Goal: Use online tool/utility: Utilize a website feature to perform a specific function

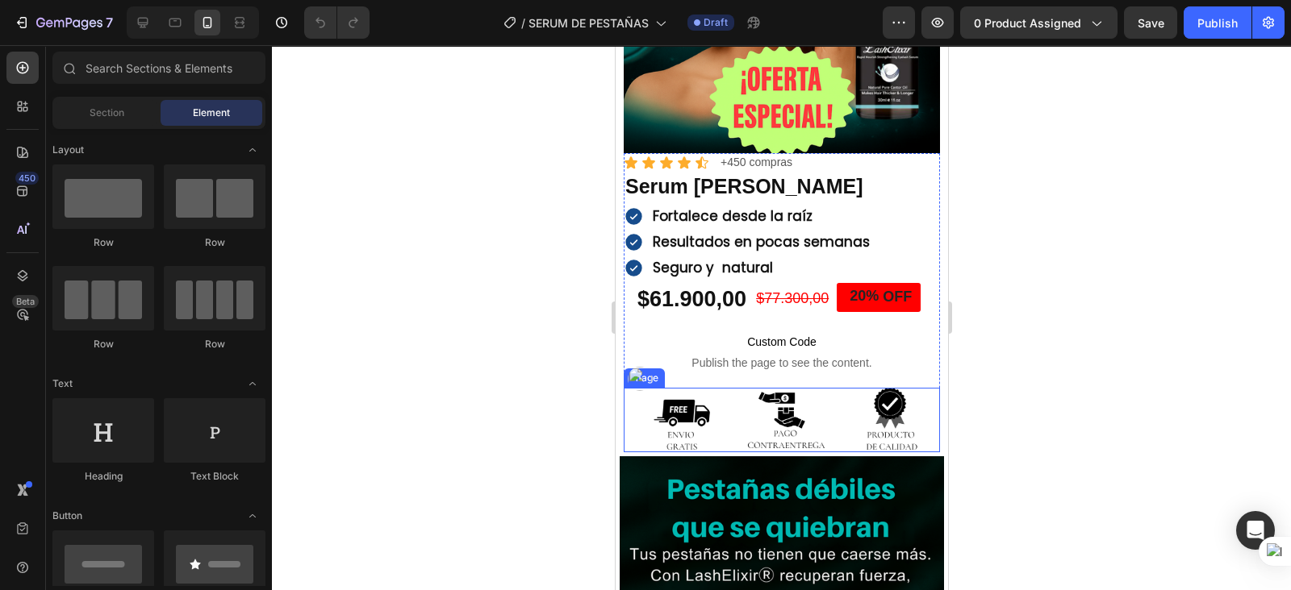
scroll to position [302, 0]
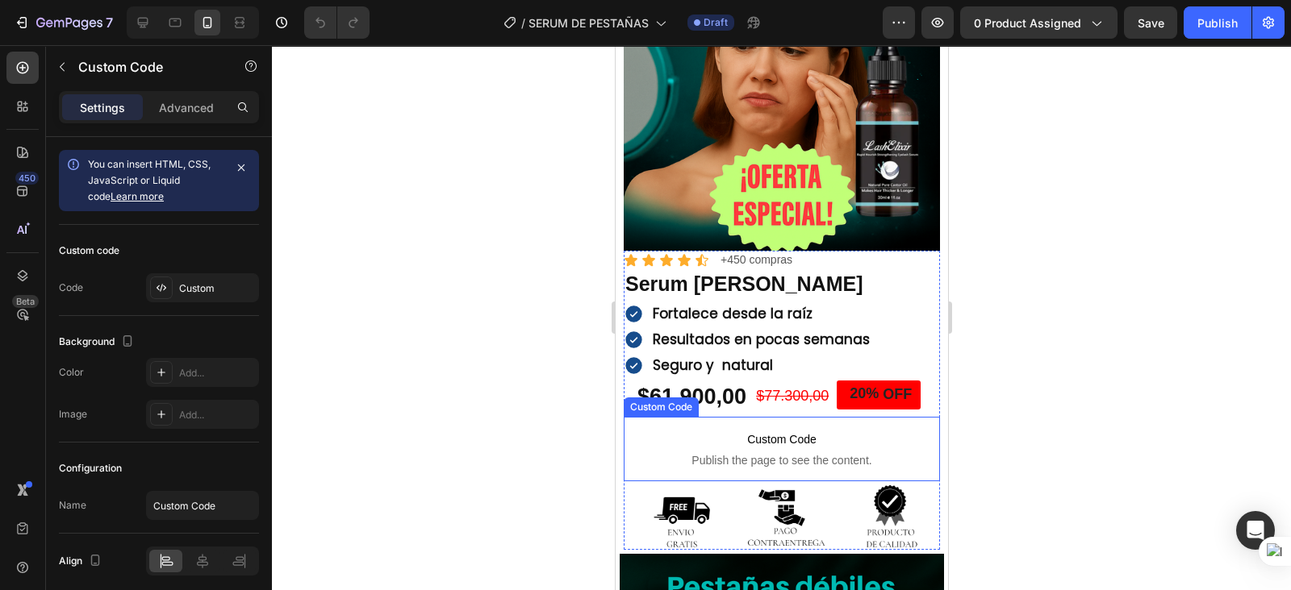
click at [778, 430] on span "Custom Code" at bounding box center [781, 439] width 316 height 19
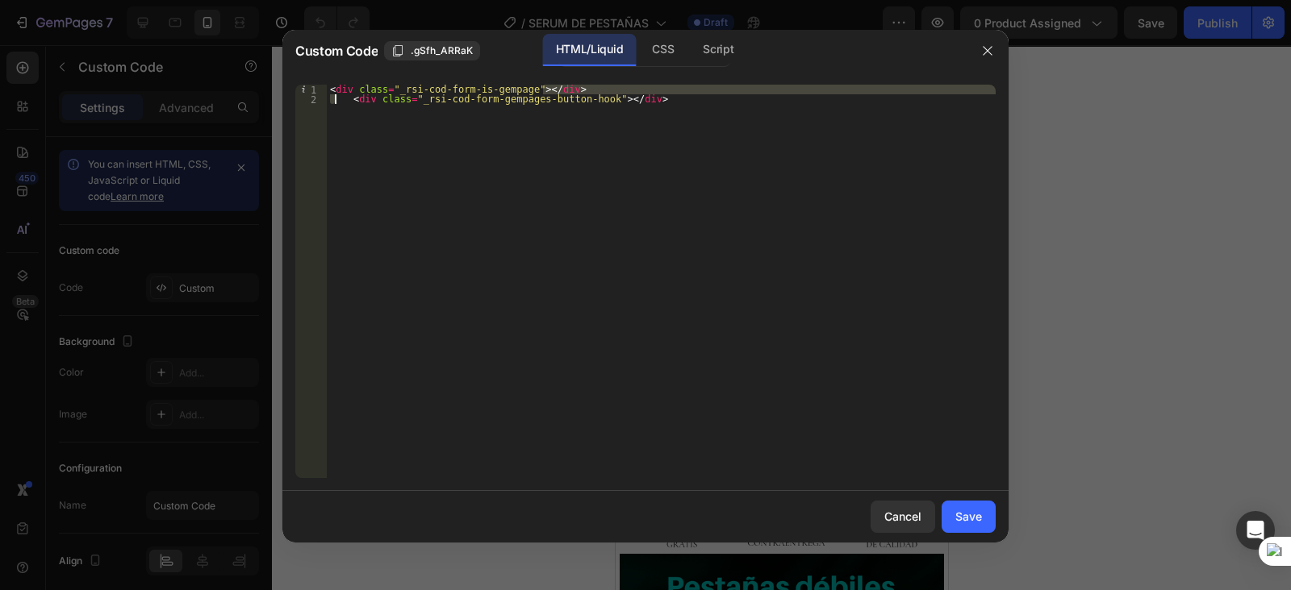
drag, startPoint x: 619, startPoint y: 92, endPoint x: 328, endPoint y: 108, distance: 291.6
click at [328, 108] on div "< div class = "_rsi-cod-form-is-gempage" > </ div > < div class = "_rsi-cod-for…" at bounding box center [661, 291] width 669 height 413
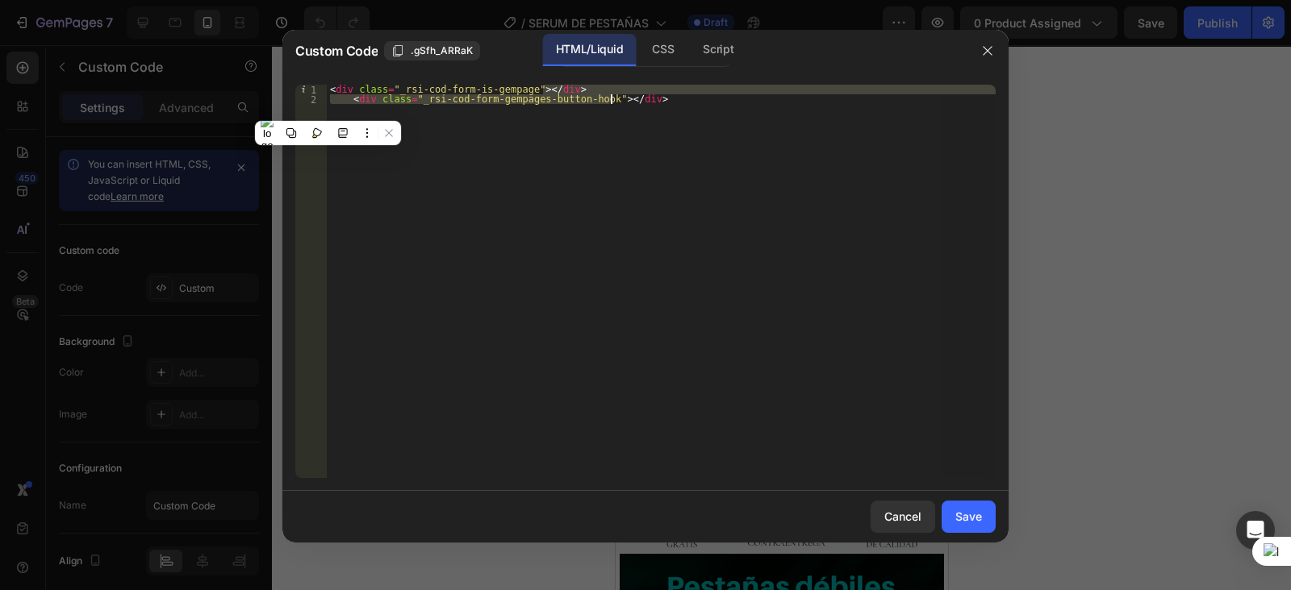
click at [612, 123] on div "< div class = "_rsi-cod-form-is-gempage" > </ div > < div class = "_rsi-cod-for…" at bounding box center [661, 282] width 669 height 394
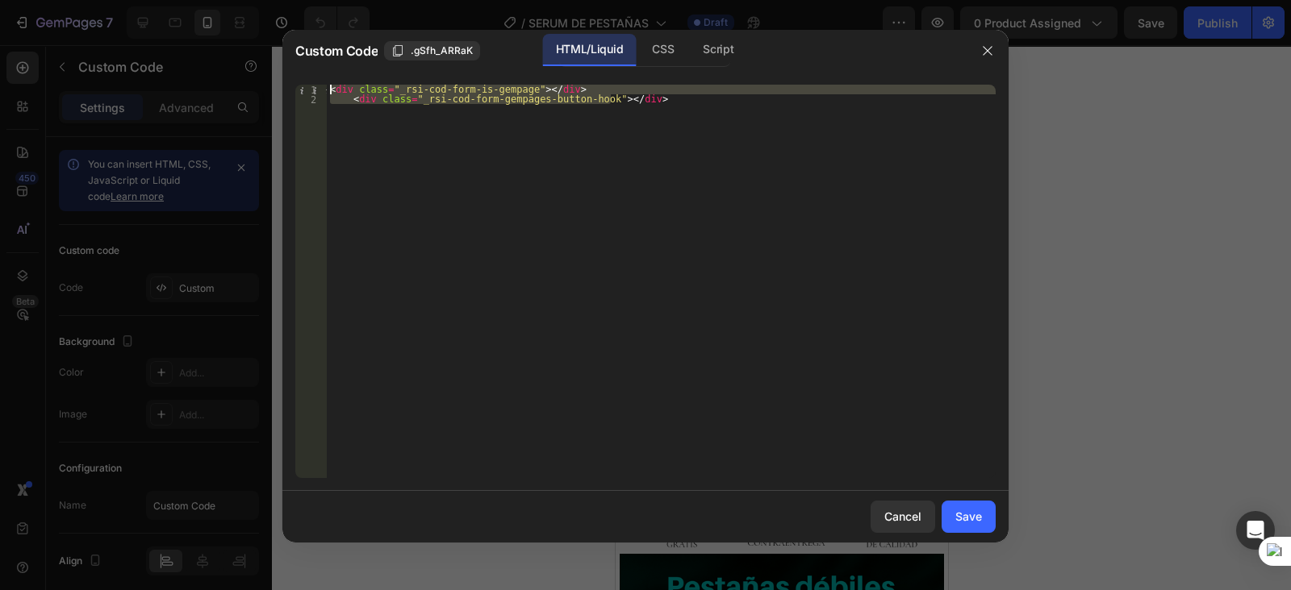
drag, startPoint x: 628, startPoint y: 96, endPoint x: 363, endPoint y: 82, distance: 264.9
click at [363, 82] on div "<div class="_rsi-cod-form-gempages-button-hook"></div> 1 2 < div class = "_rsi-…" at bounding box center [645, 281] width 726 height 419
type textarea "<div class="_rsi-cod-form-is-gempage"></div> <div class="_rsi-cod-form-gempages…"
click at [1119, 226] on div at bounding box center [645, 295] width 1291 height 590
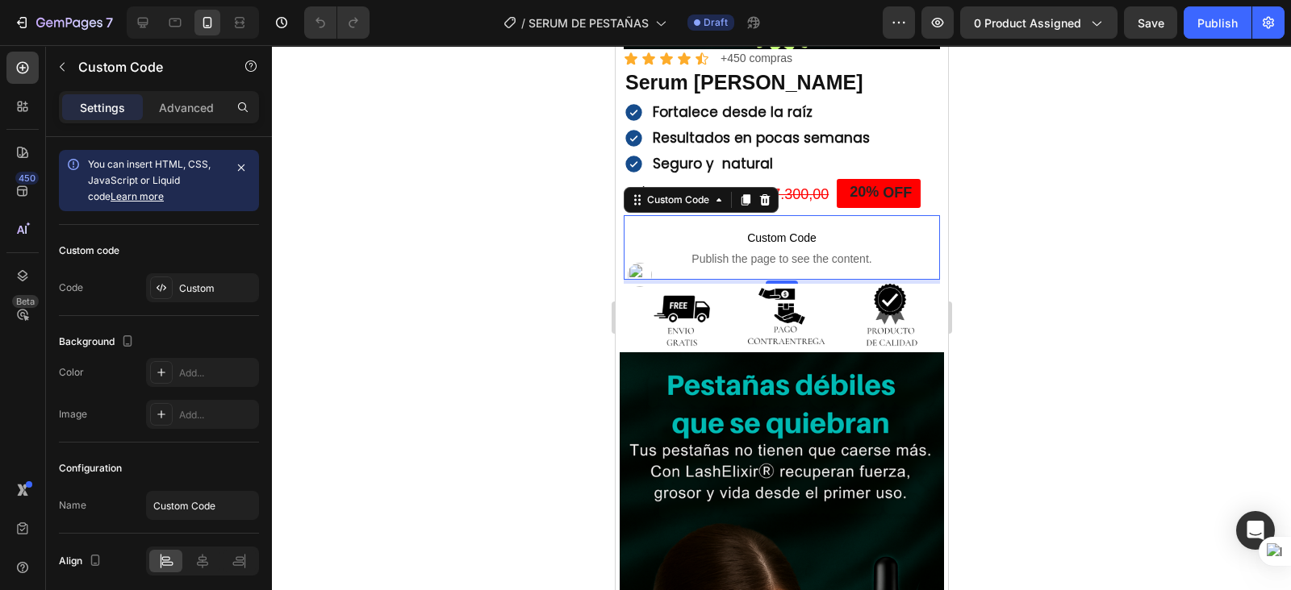
scroll to position [605, 0]
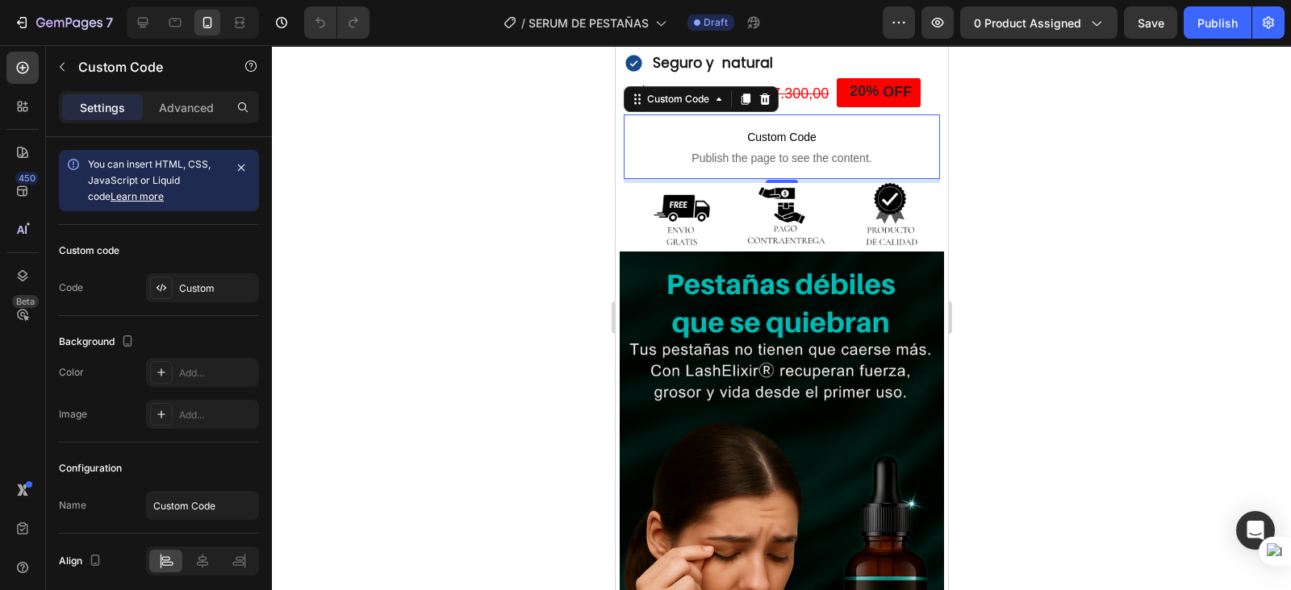
click at [784, 150] on span "Publish the page to see the content." at bounding box center [781, 158] width 316 height 16
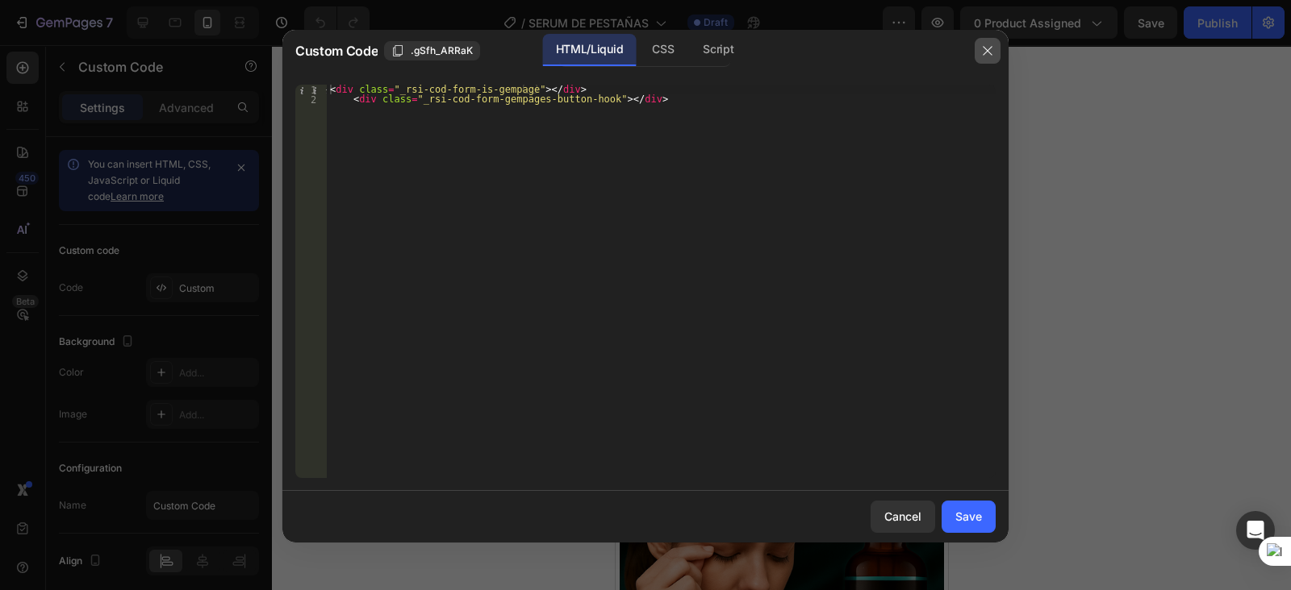
click at [990, 50] on icon "button" at bounding box center [987, 50] width 13 height 13
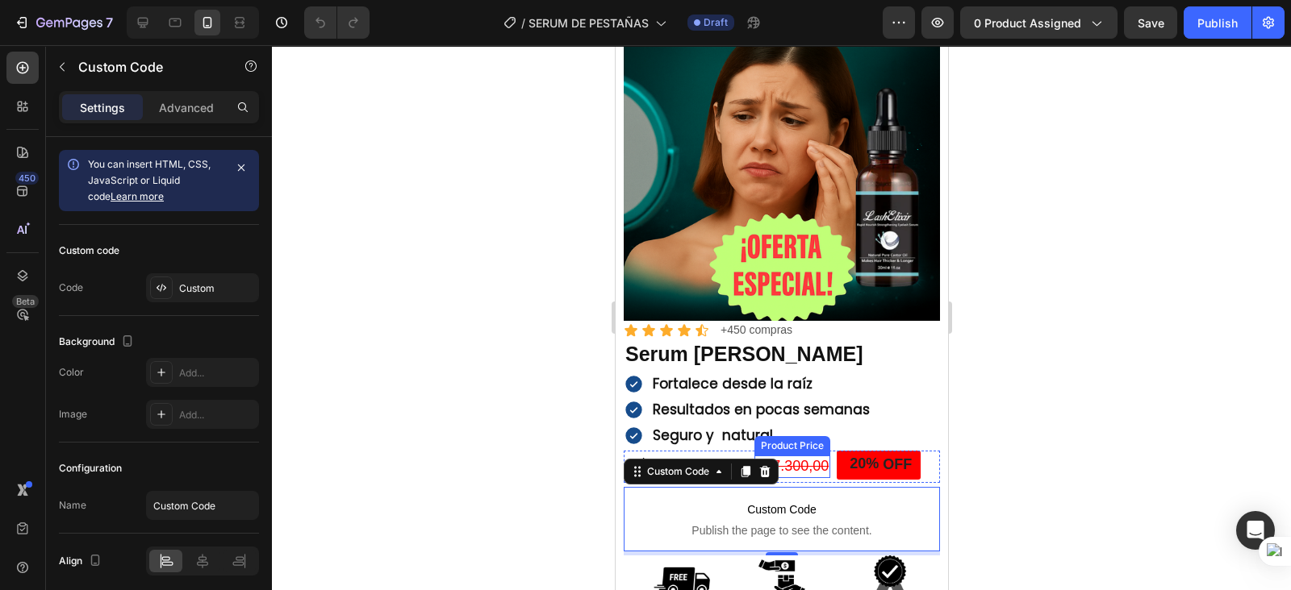
scroll to position [201, 0]
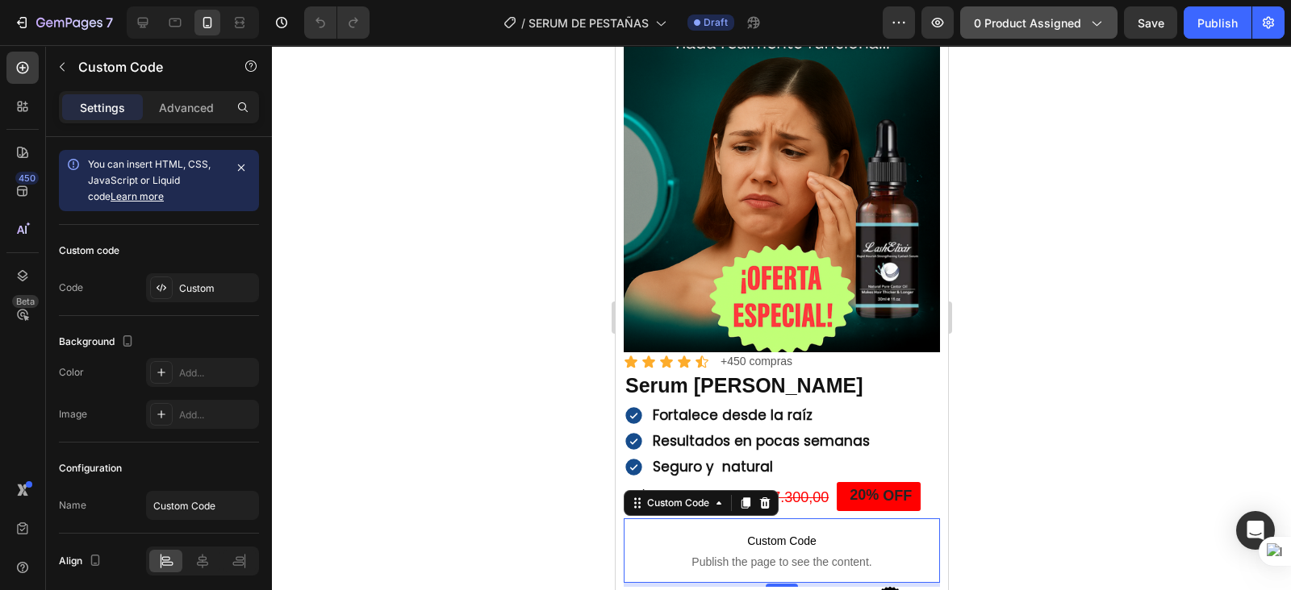
click at [1035, 15] on span "0 product assigned" at bounding box center [1027, 23] width 107 height 17
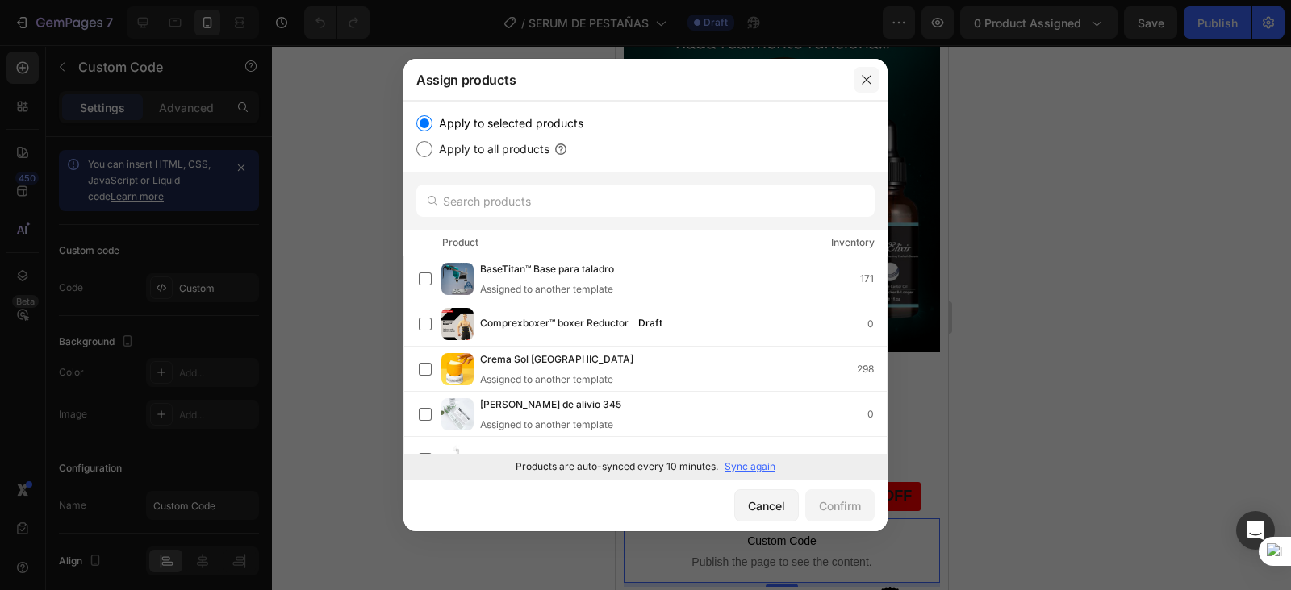
drag, startPoint x: 863, startPoint y: 84, endPoint x: 102, endPoint y: 35, distance: 763.0
click at [863, 84] on icon "button" at bounding box center [866, 79] width 13 height 13
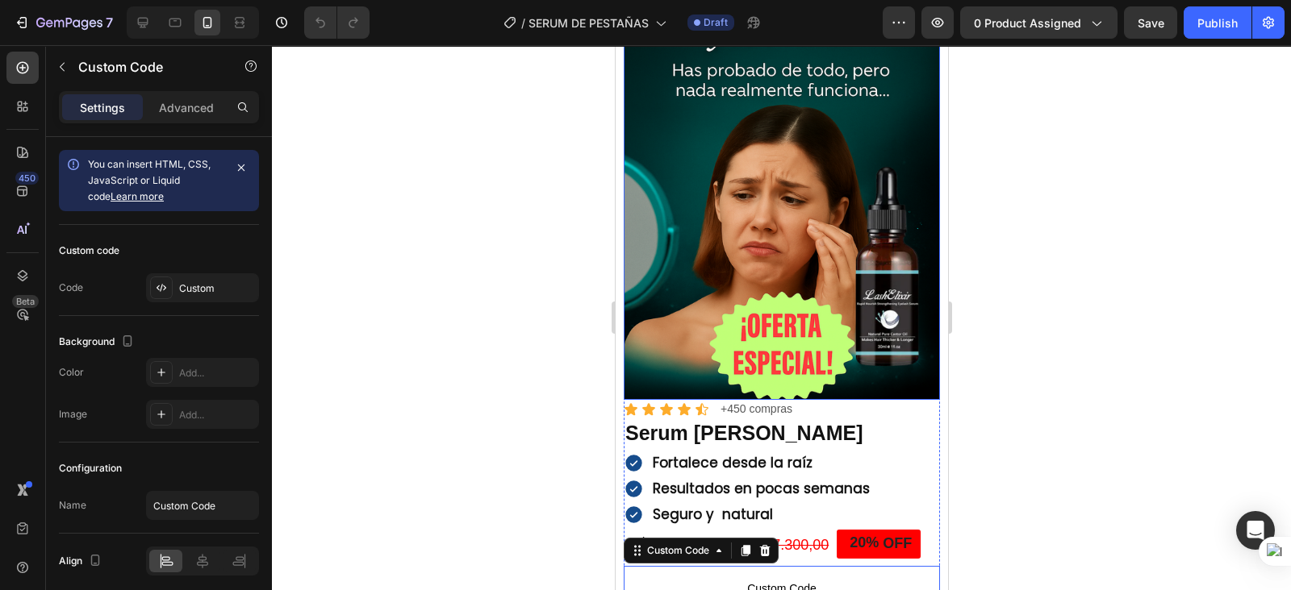
scroll to position [0, 0]
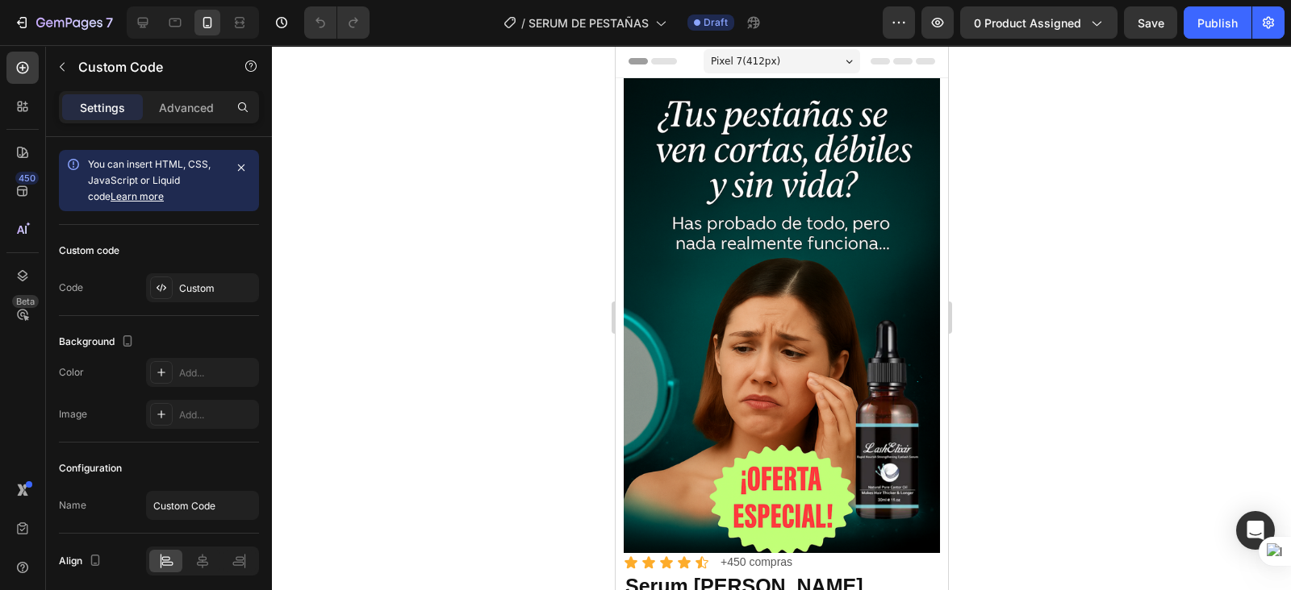
drag, startPoint x: 585, startPoint y: 74, endPoint x: 980, endPoint y: 436, distance: 536.1
click at [980, 436] on div at bounding box center [781, 317] width 1019 height 545
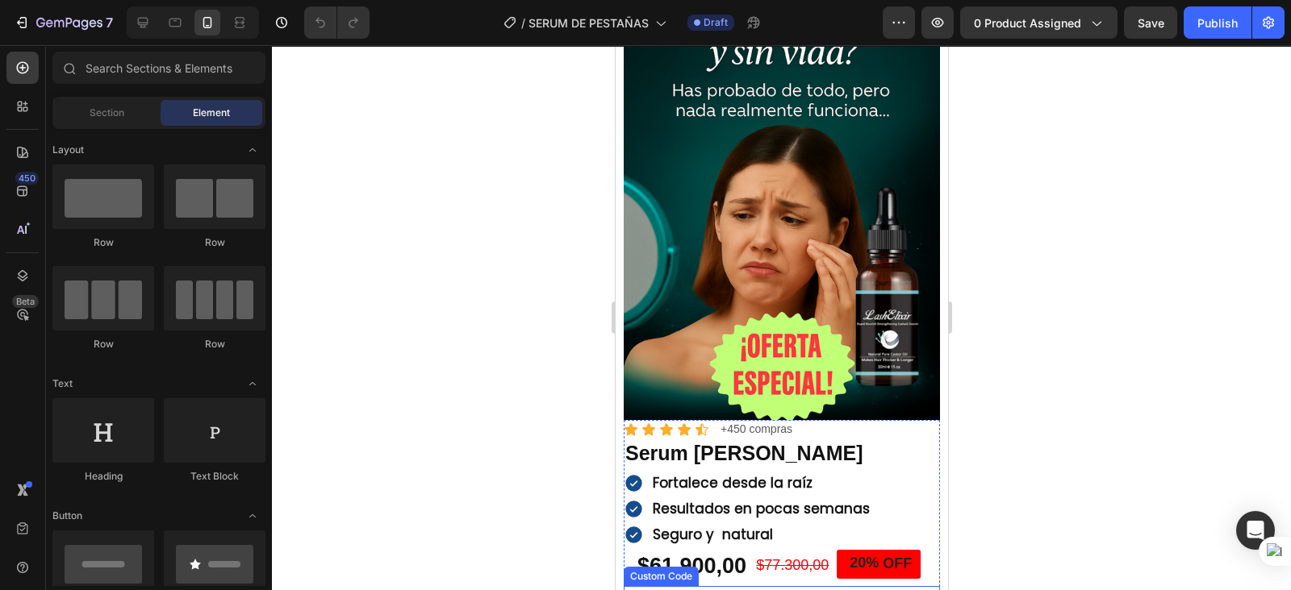
scroll to position [100, 0]
